Goal: Find specific fact: Find specific fact

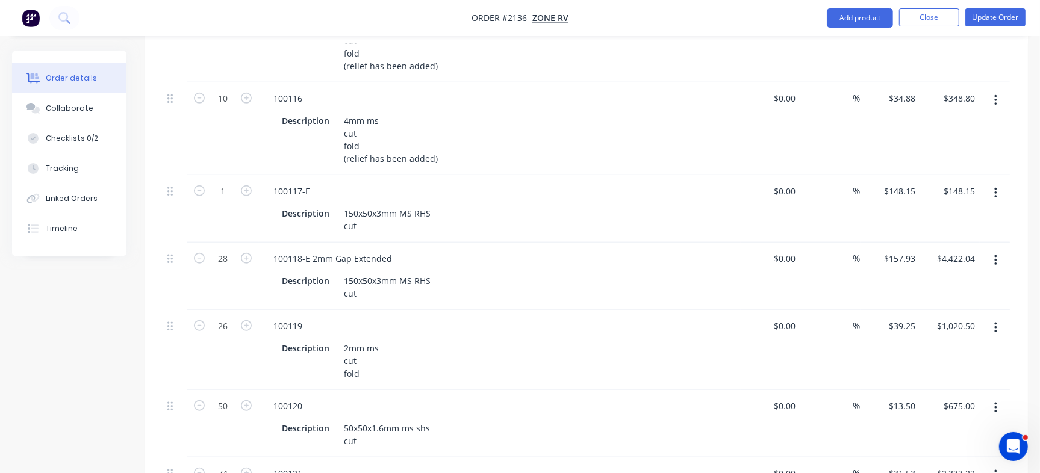
scroll to position [786, 0]
click at [307, 317] on div "100119" at bounding box center [288, 325] width 48 height 17
copy div "100119"
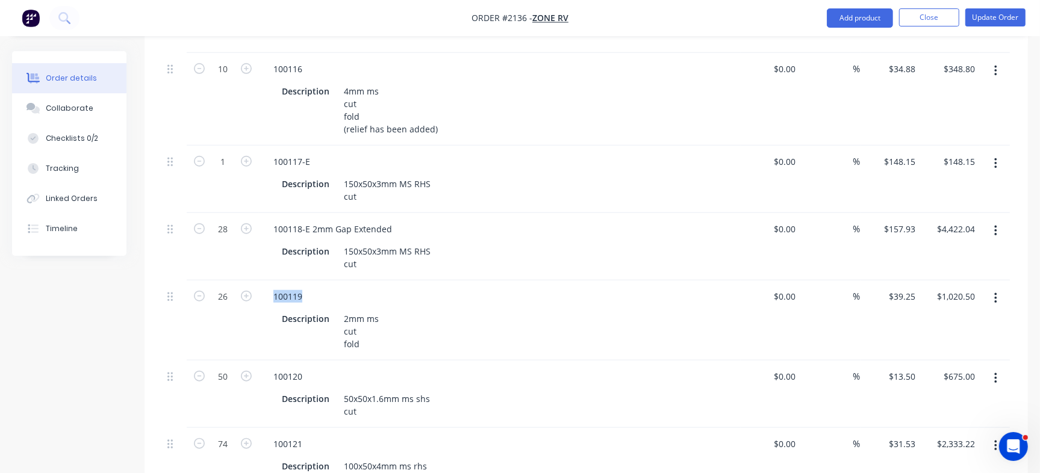
scroll to position [819, 0]
click at [281, 365] on div "100120" at bounding box center [288, 373] width 48 height 17
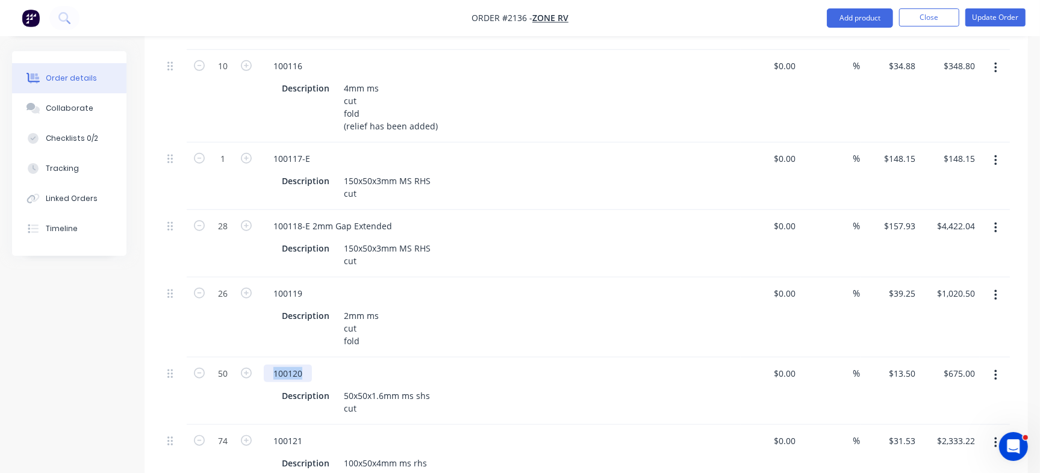
click at [281, 365] on div "100120" at bounding box center [288, 373] width 48 height 17
copy div "100120"
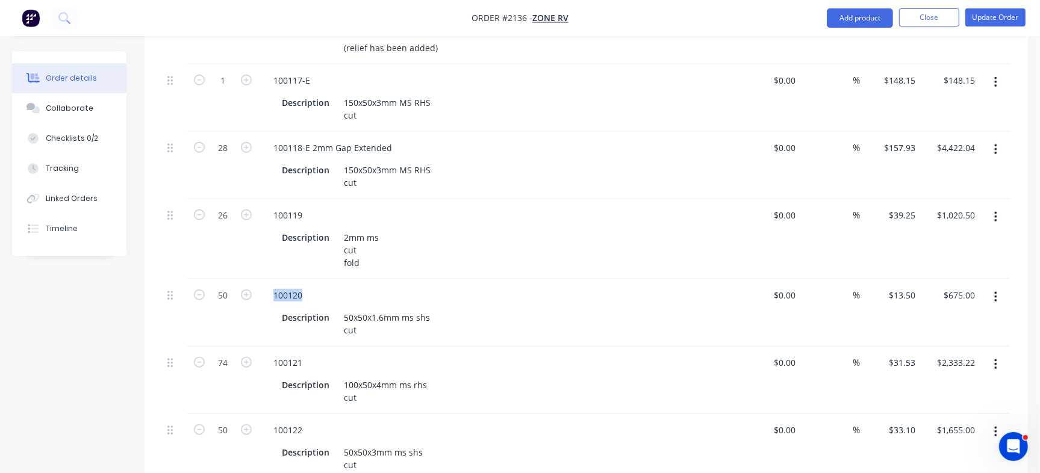
scroll to position [982, 0]
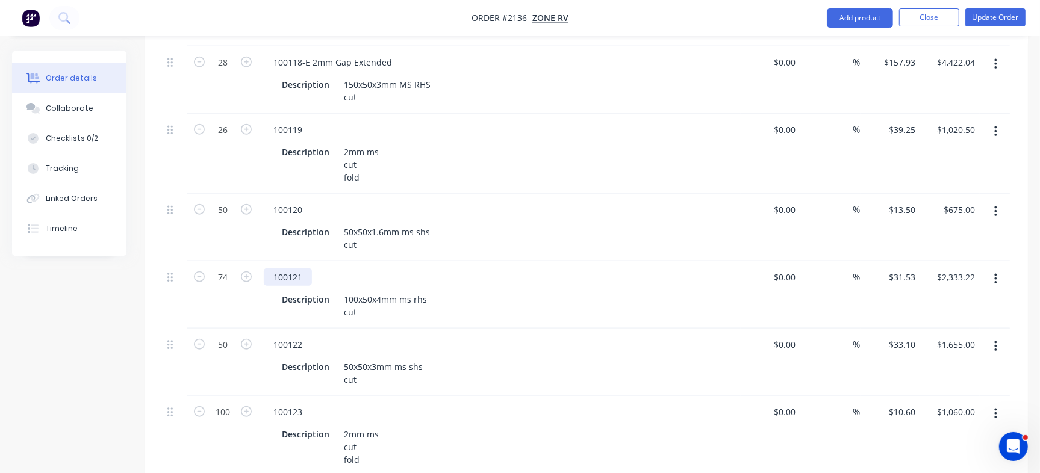
click at [278, 269] on div "100121" at bounding box center [288, 277] width 48 height 17
copy div "100121"
click at [287, 336] on div "100122" at bounding box center [288, 344] width 48 height 17
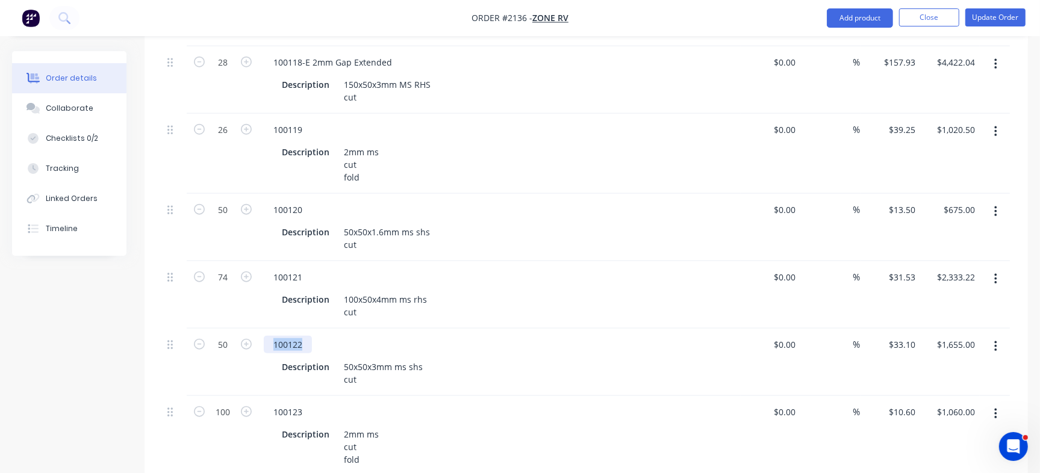
copy div "100122"
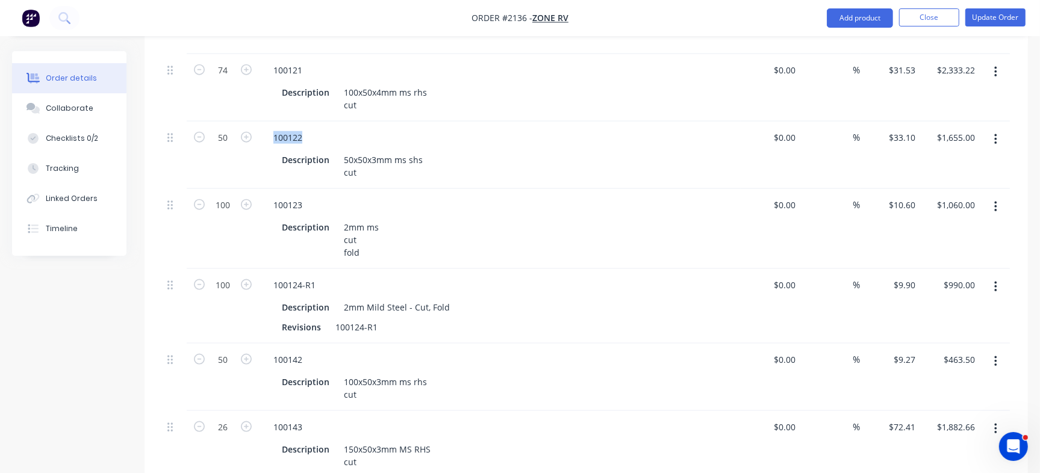
scroll to position [1223, 0]
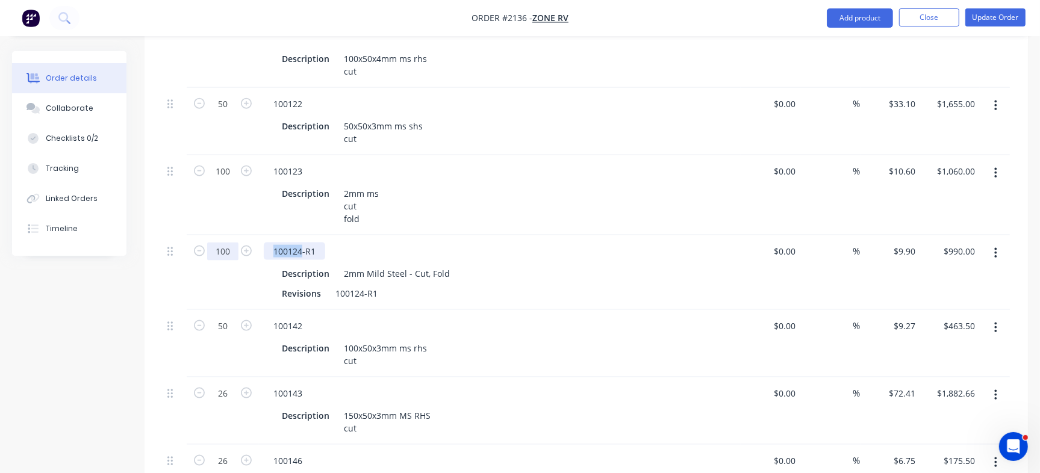
drag, startPoint x: 300, startPoint y: 213, endPoint x: 235, endPoint y: 213, distance: 65.1
click at [235, 236] on div "100 100124-R1 Description 2mm Mild Steel - Cut, Fold Revisions 100124-R1 $0.00 …" at bounding box center [587, 273] width 848 height 75
copy div "100124"
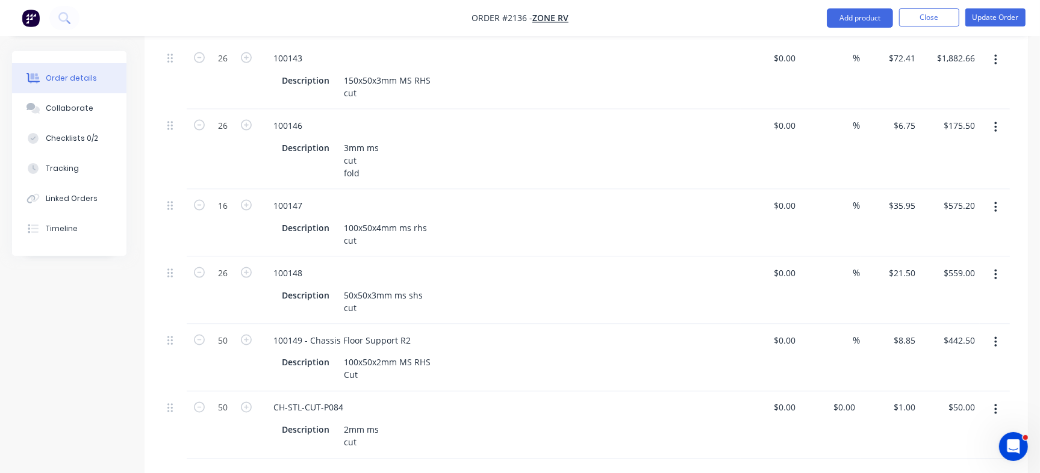
scroll to position [1584, 0]
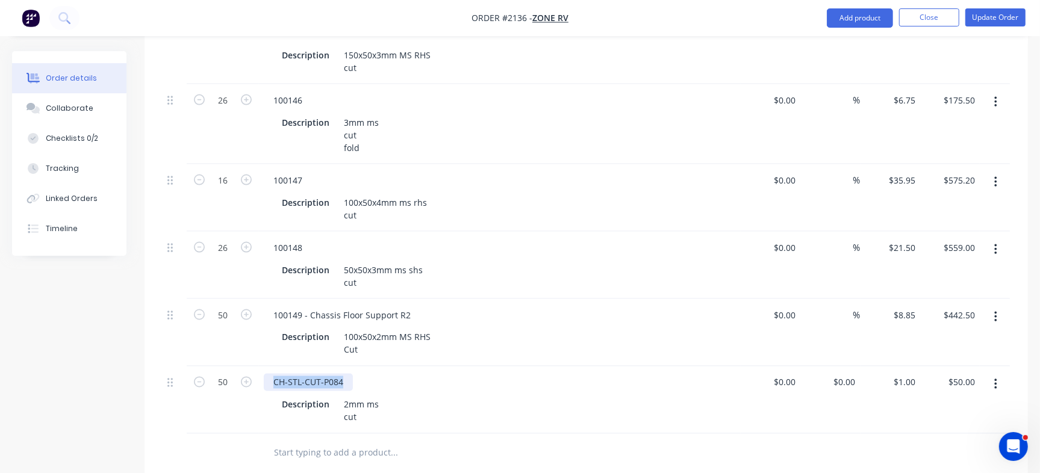
drag, startPoint x: 274, startPoint y: 348, endPoint x: 368, endPoint y: 349, distance: 94.0
click at [368, 374] on div "CH-STL-CUT-P084" at bounding box center [500, 382] width 472 height 17
copy div "CH-STL-CUT-P084"
